Goal: Transaction & Acquisition: Book appointment/travel/reservation

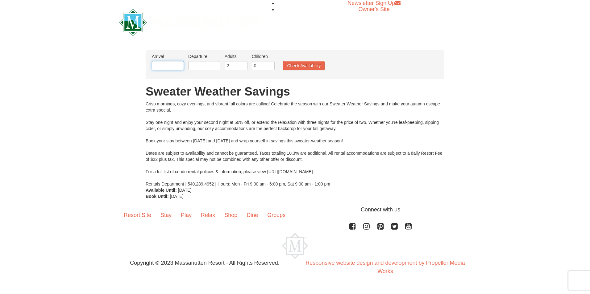
click at [168, 66] on input "text" at bounding box center [168, 65] width 32 height 9
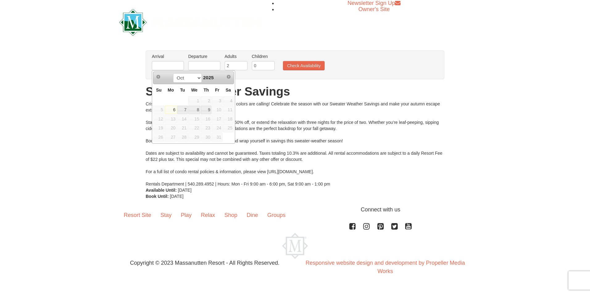
click at [225, 111] on span "11" at bounding box center [228, 110] width 10 height 9
click at [197, 66] on input "text" at bounding box center [204, 65] width 32 height 9
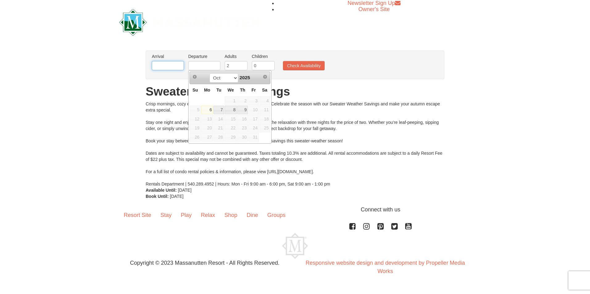
click at [178, 70] on input "text" at bounding box center [168, 65] width 32 height 9
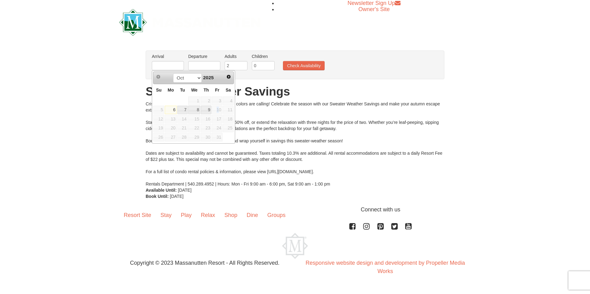
click at [221, 111] on span "10" at bounding box center [217, 110] width 10 height 9
click at [404, 87] on h1 "Sweater Weather Savings" at bounding box center [295, 92] width 299 height 12
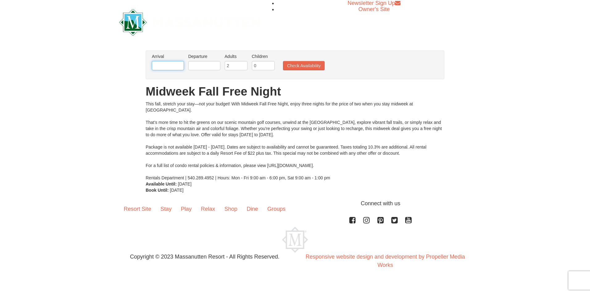
click at [176, 70] on input "text" at bounding box center [168, 65] width 32 height 9
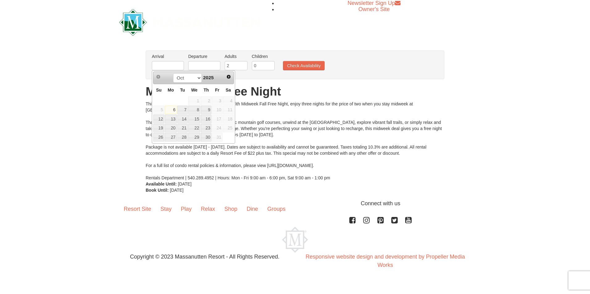
click at [220, 110] on span "10" at bounding box center [217, 110] width 10 height 9
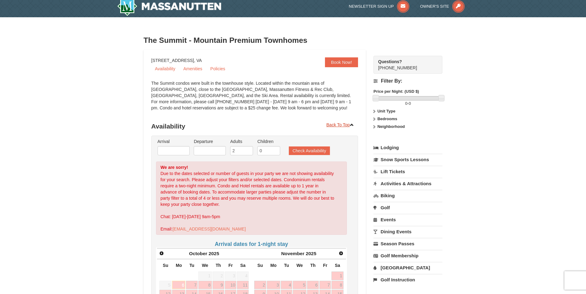
scroll to position [31, 0]
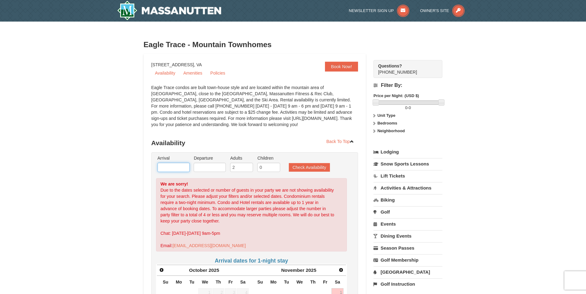
click at [174, 170] on input "text" at bounding box center [173, 167] width 32 height 9
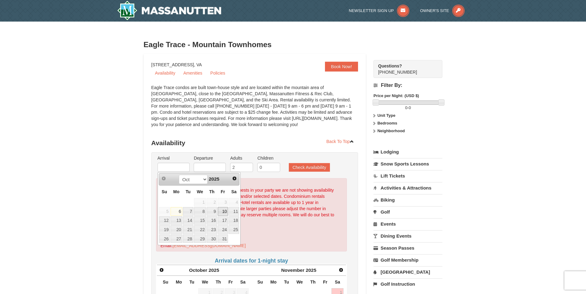
click at [221, 213] on link "10" at bounding box center [223, 211] width 10 height 9
type input "[DATE]"
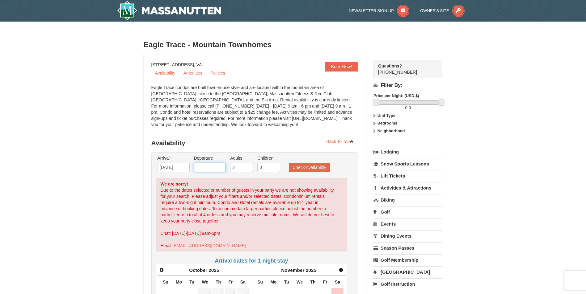
click at [214, 168] on input "text" at bounding box center [210, 167] width 32 height 9
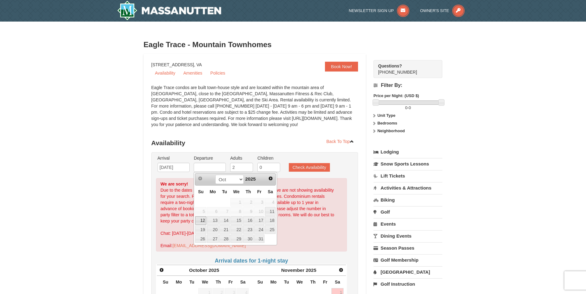
click at [202, 223] on link "12" at bounding box center [200, 221] width 11 height 9
type input "[DATE]"
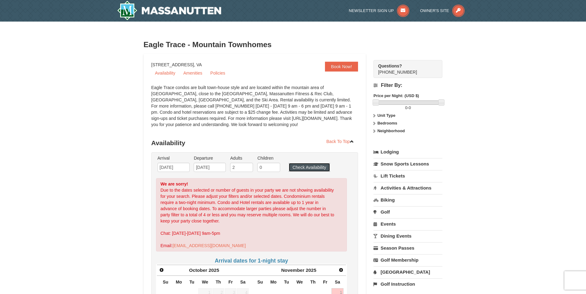
click at [303, 167] on button "Check Availability" at bounding box center [309, 167] width 41 height 9
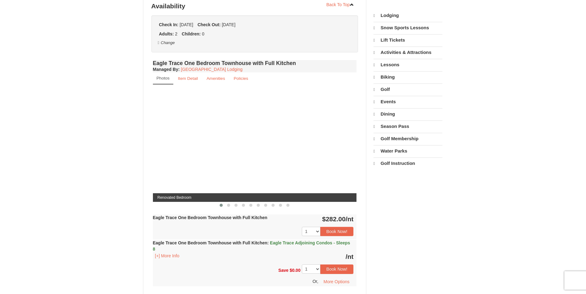
select select "10"
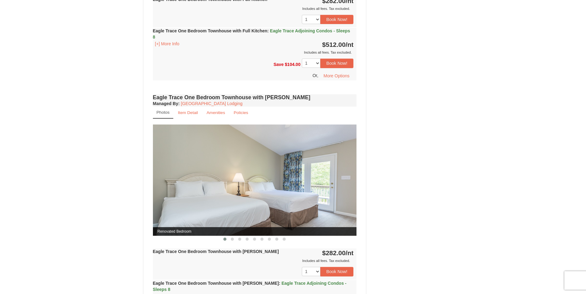
scroll to position [384, 0]
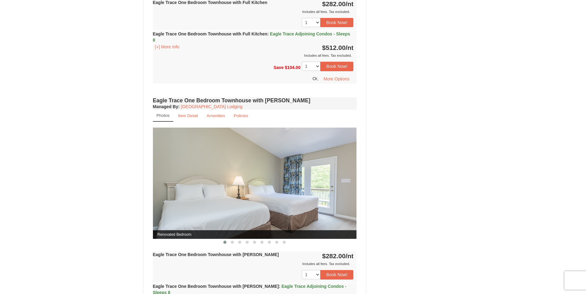
click at [220, 242] on div at bounding box center [255, 242] width 204 height 6
click at [230, 242] on button at bounding box center [231, 243] width 7 height 6
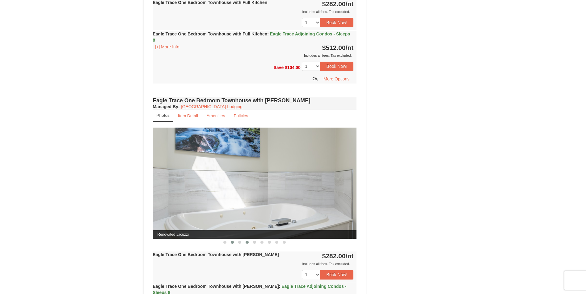
click at [246, 243] on span at bounding box center [246, 242] width 3 height 3
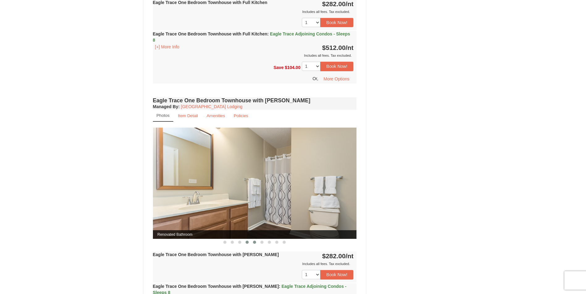
click at [252, 244] on button at bounding box center [254, 243] width 7 height 6
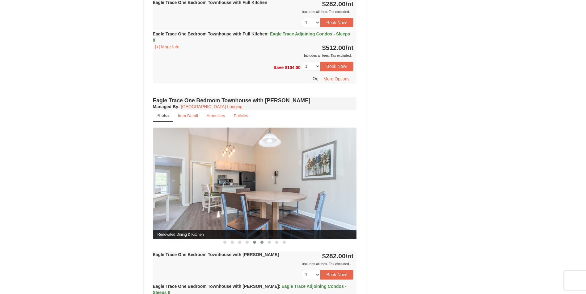
click at [261, 243] on span at bounding box center [261, 242] width 3 height 3
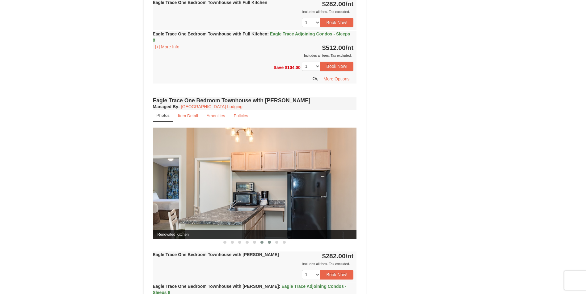
click at [272, 244] on button at bounding box center [268, 243] width 7 height 6
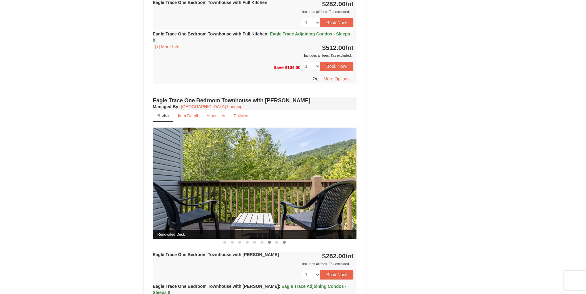
click at [281, 244] on button at bounding box center [283, 243] width 7 height 6
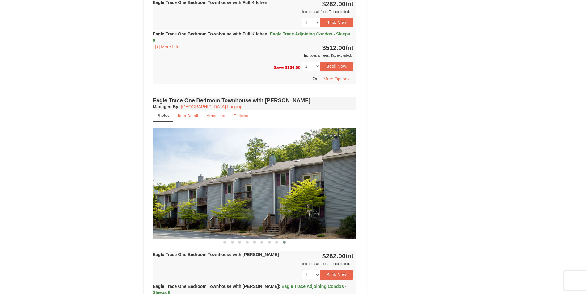
click at [285, 245] on button at bounding box center [283, 243] width 7 height 6
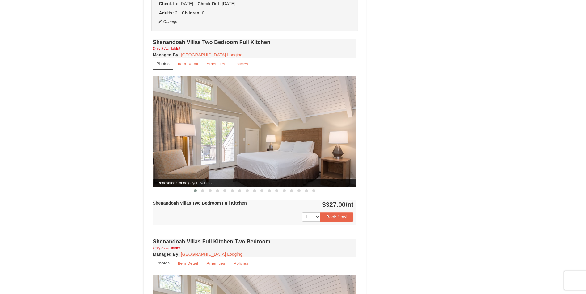
scroll to position [154, 0]
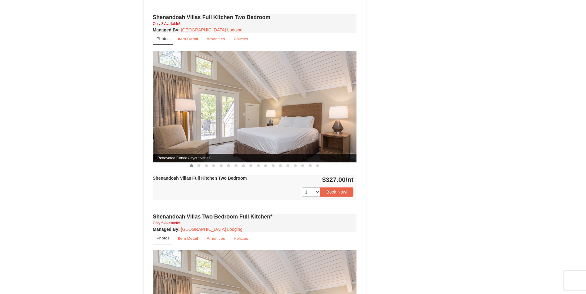
select select "10"
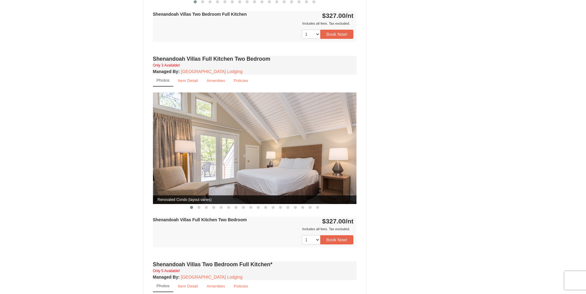
scroll to position [423, 0]
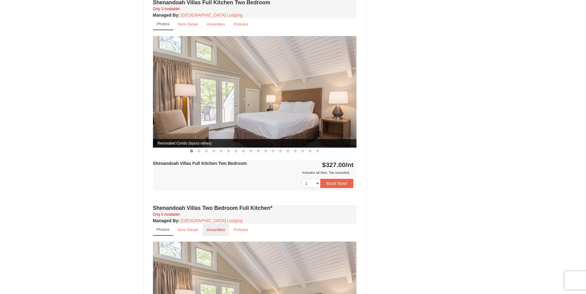
click at [213, 228] on small "Amenities" at bounding box center [216, 230] width 19 height 5
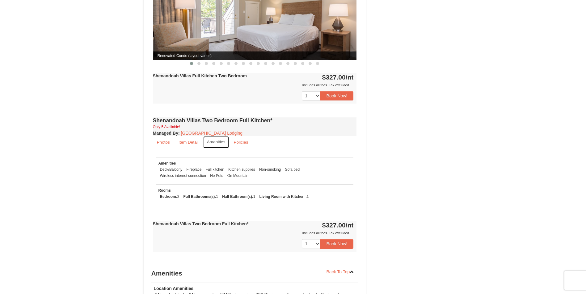
scroll to position [608, 0]
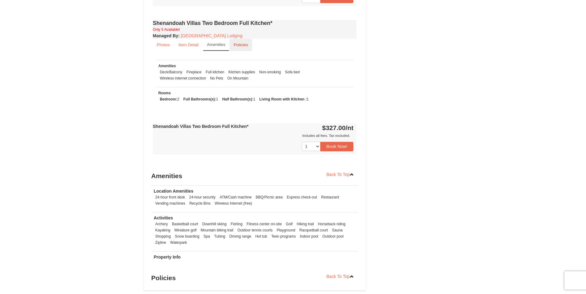
click at [241, 43] on small "Policies" at bounding box center [240, 45] width 15 height 5
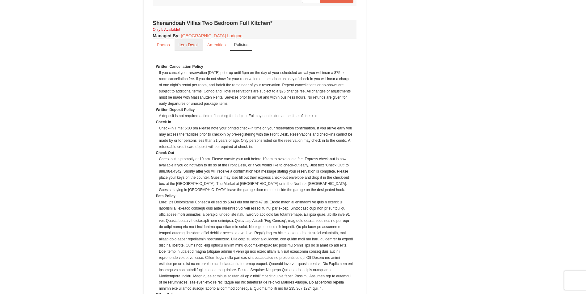
click at [192, 43] on small "Item Detail" at bounding box center [188, 45] width 20 height 5
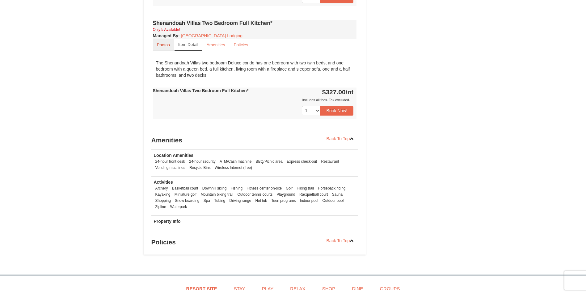
click at [164, 43] on small "Photos" at bounding box center [163, 45] width 13 height 5
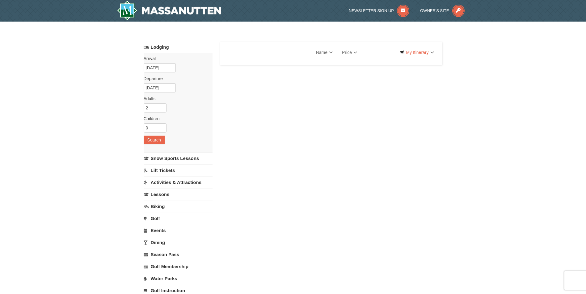
select select "10"
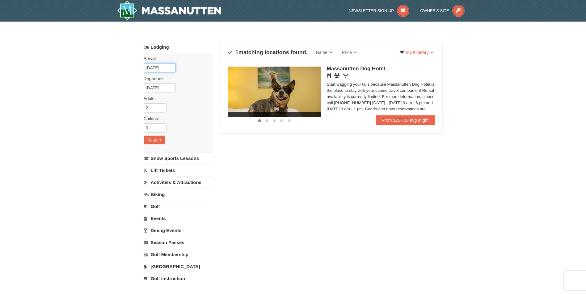
click at [164, 66] on input "10/11/2025" at bounding box center [160, 67] width 32 height 9
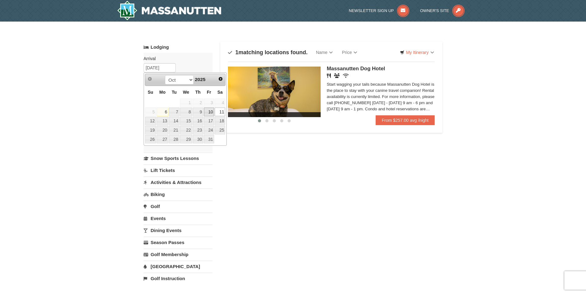
click at [210, 111] on link "10" at bounding box center [209, 112] width 10 height 9
type input "[DATE]"
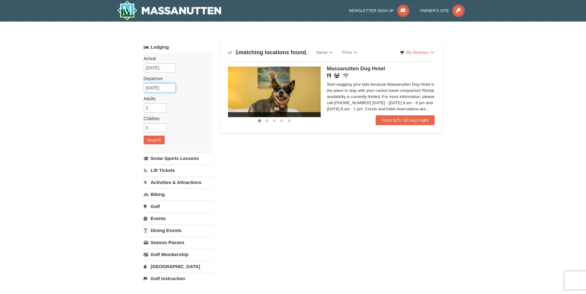
click at [171, 86] on input "[DATE]" at bounding box center [160, 87] width 32 height 9
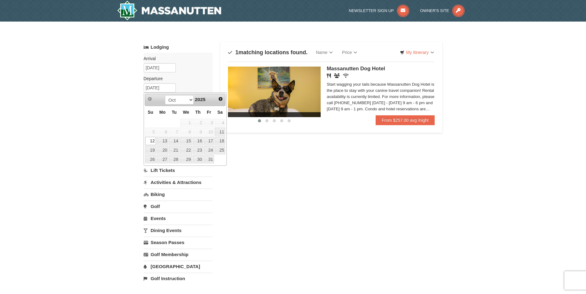
click at [264, 165] on div "Lodging Arrival Please format dates MM/DD/YYYY Please format dates MM/DD/YYYY 1…" at bounding box center [293, 201] width 299 height 318
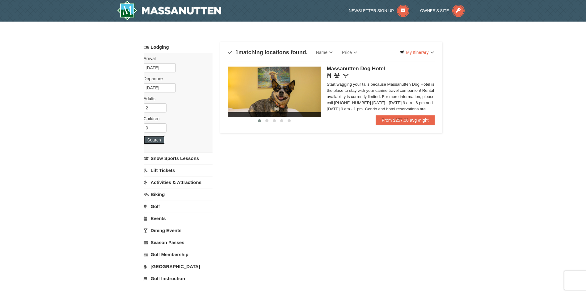
click at [156, 140] on button "Search" at bounding box center [154, 140] width 21 height 9
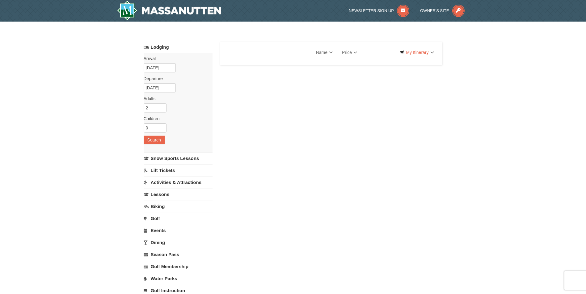
select select "10"
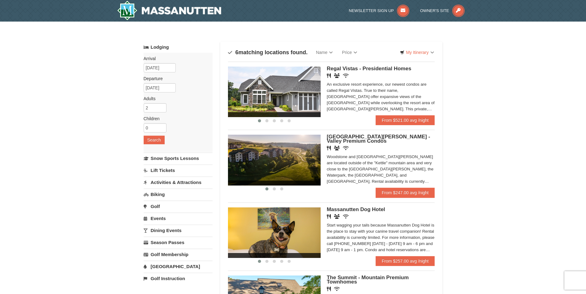
click at [287, 152] on img at bounding box center [274, 160] width 93 height 51
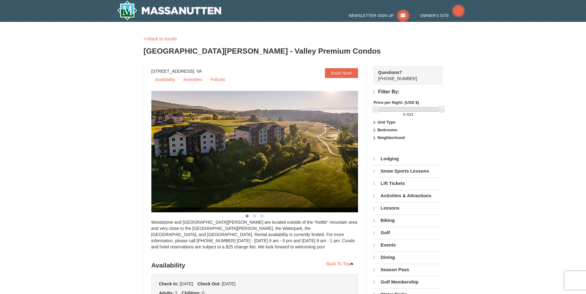
click at [161, 145] on img at bounding box center [262, 152] width 222 height 122
select select "10"
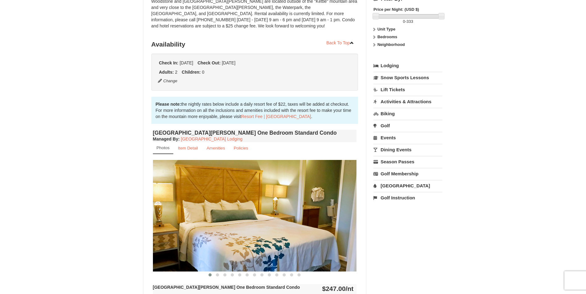
scroll to position [185, 0]
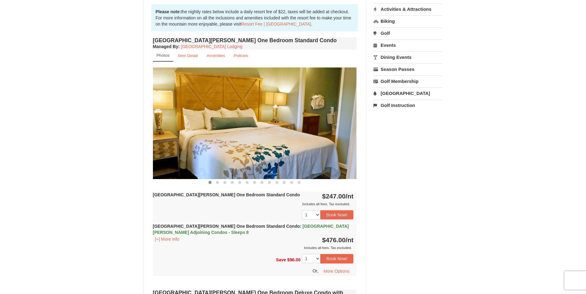
click at [213, 183] on button at bounding box center [209, 183] width 7 height 6
click at [219, 185] on button at bounding box center [217, 183] width 7 height 6
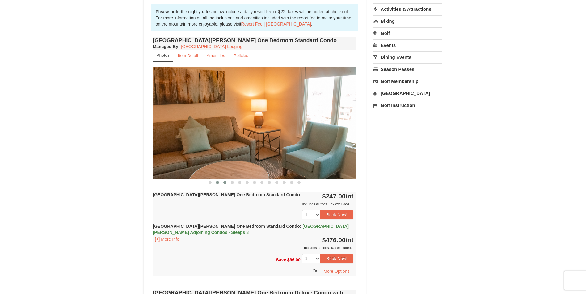
click at [225, 185] on button at bounding box center [224, 183] width 7 height 6
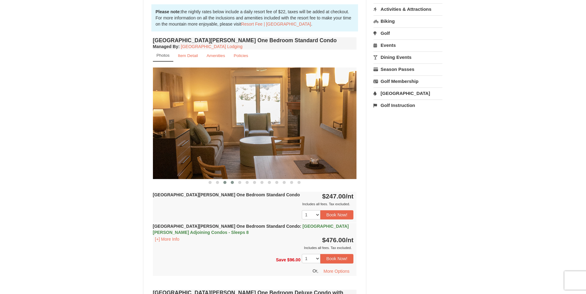
click at [233, 184] on span at bounding box center [232, 182] width 3 height 3
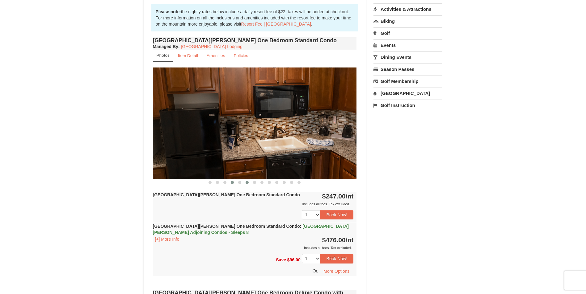
click at [245, 183] on span at bounding box center [246, 182] width 3 height 3
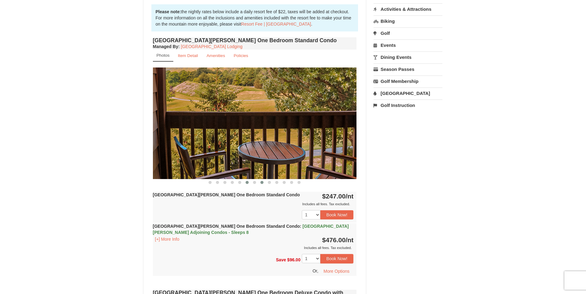
click at [258, 183] on button at bounding box center [261, 183] width 7 height 6
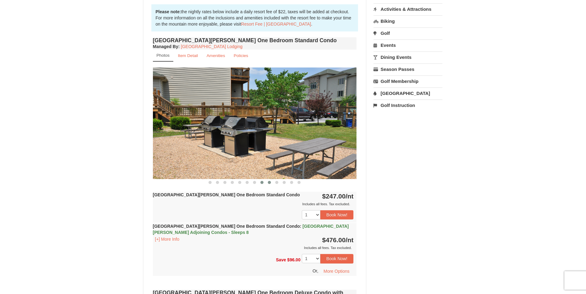
click at [267, 184] on button at bounding box center [268, 183] width 7 height 6
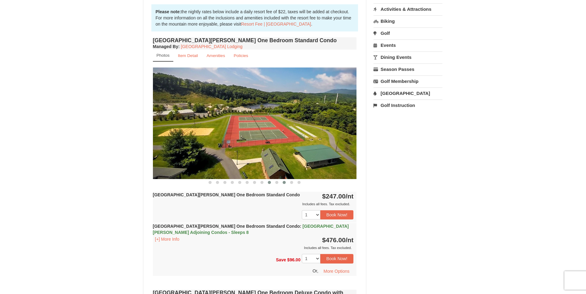
click at [281, 185] on button at bounding box center [283, 183] width 7 height 6
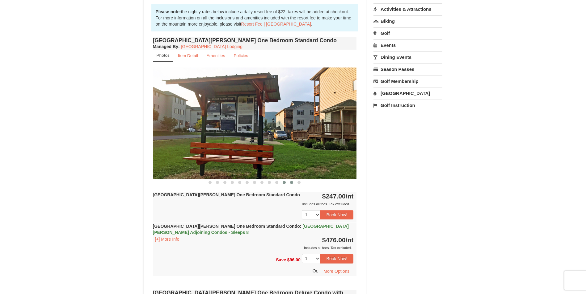
click at [293, 184] on button at bounding box center [291, 183] width 7 height 6
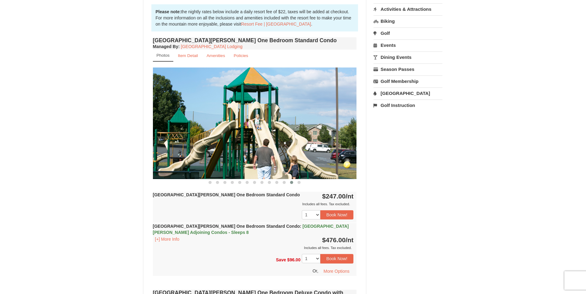
click at [306, 183] on div at bounding box center [255, 182] width 204 height 6
click at [296, 186] on div "[GEOGRAPHIC_DATA][PERSON_NAME] One Bedroom Standard Condo Managed By : Massanut…" at bounding box center [254, 162] width 207 height 253
click at [299, 182] on span at bounding box center [298, 182] width 3 height 3
